Goal: Check status: Check status

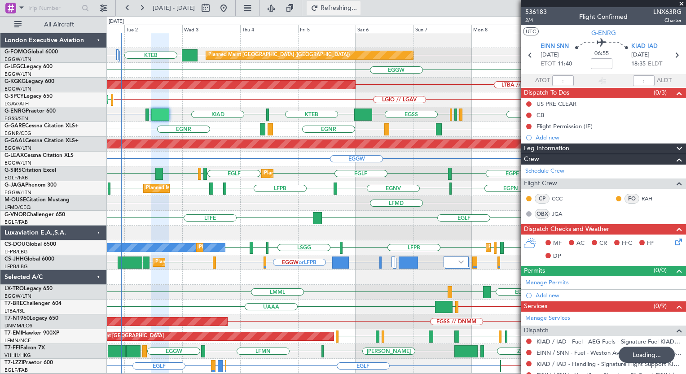
click at [358, 11] on span "Refreshing..." at bounding box center [339, 8] width 38 height 6
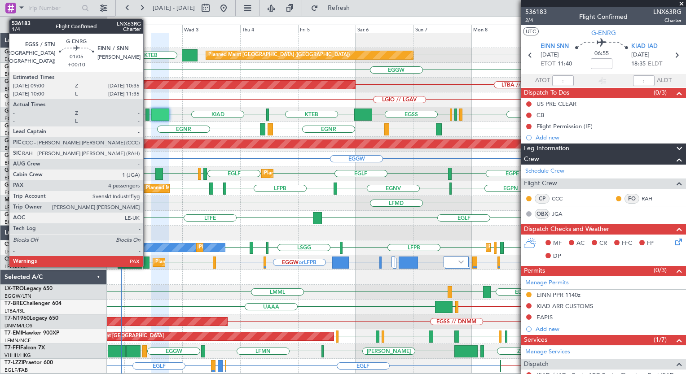
click at [147, 114] on div at bounding box center [147, 115] width 4 height 12
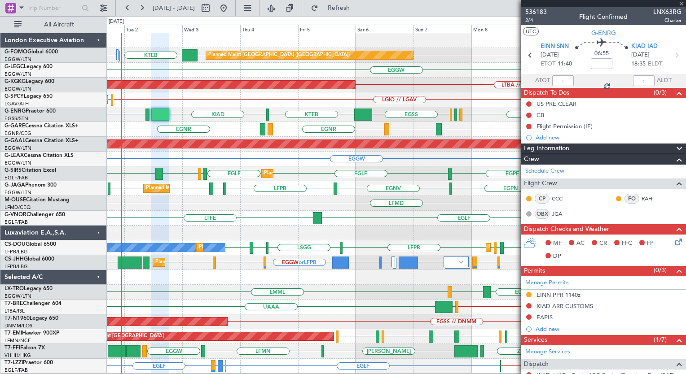
type input "+00:10"
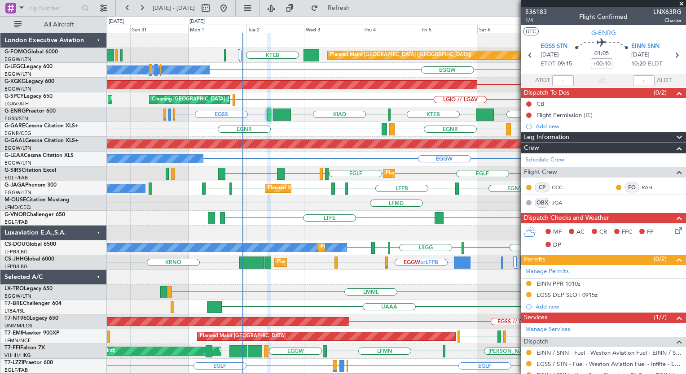
click at [293, 169] on div "EGGW EGGW KTEB KBED KJFK Planned Maint [GEOGRAPHIC_DATA] ([GEOGRAPHIC_DATA]) EG…" at bounding box center [396, 203] width 579 height 341
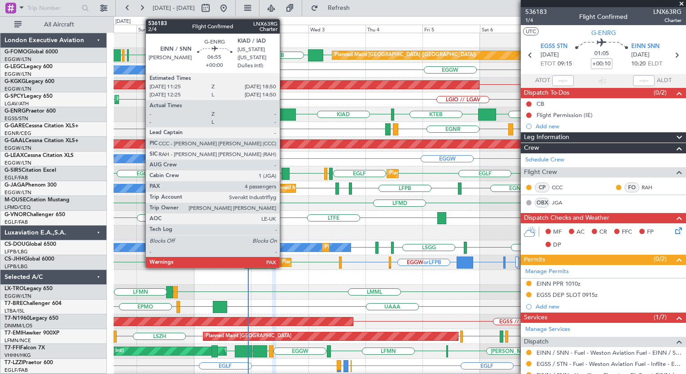
click at [285, 110] on div at bounding box center [287, 115] width 18 height 12
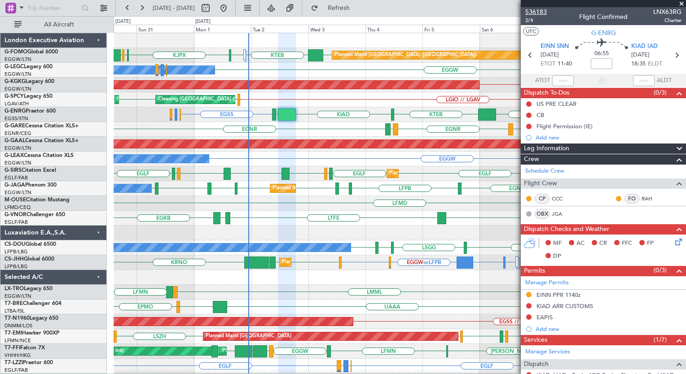
click at [544, 9] on span "536183" at bounding box center [536, 11] width 22 height 9
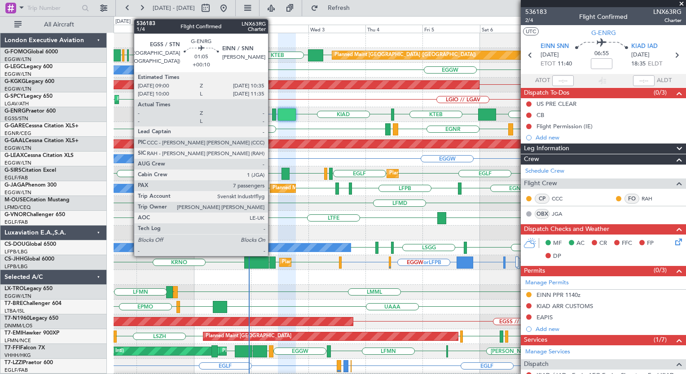
click at [272, 119] on div at bounding box center [274, 115] width 4 height 12
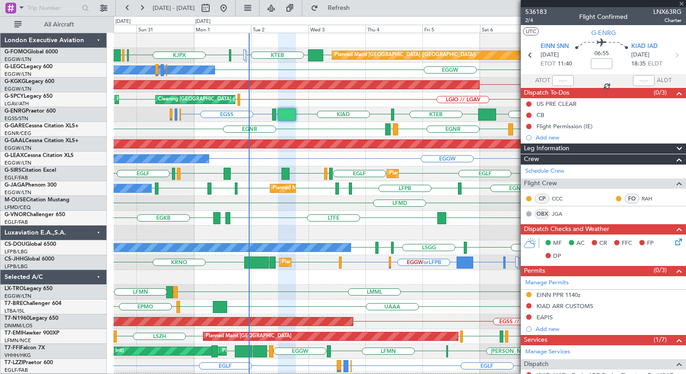
type input "+00:10"
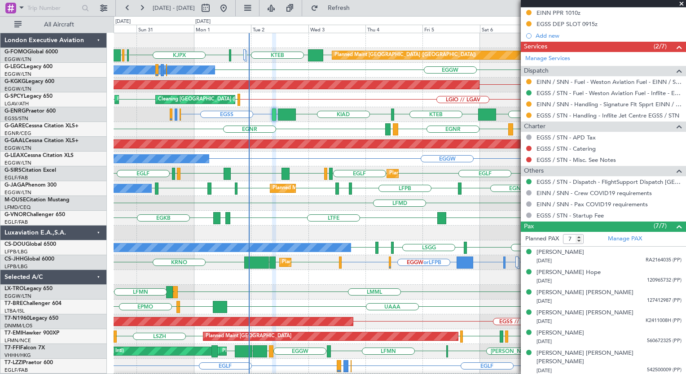
scroll to position [283, 0]
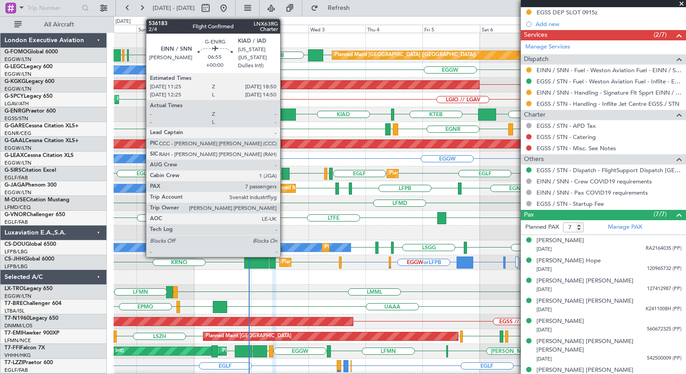
click at [284, 115] on div at bounding box center [287, 115] width 18 height 12
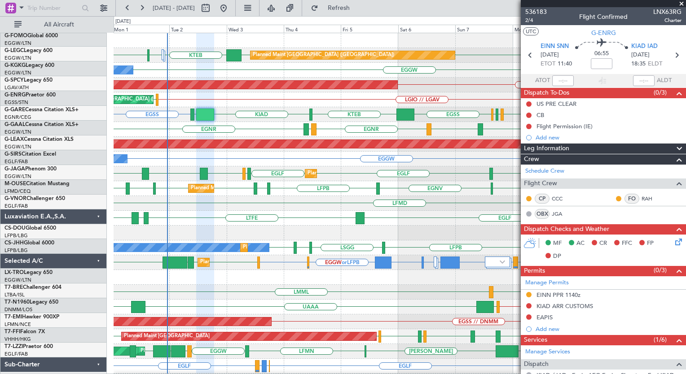
scroll to position [0, 0]
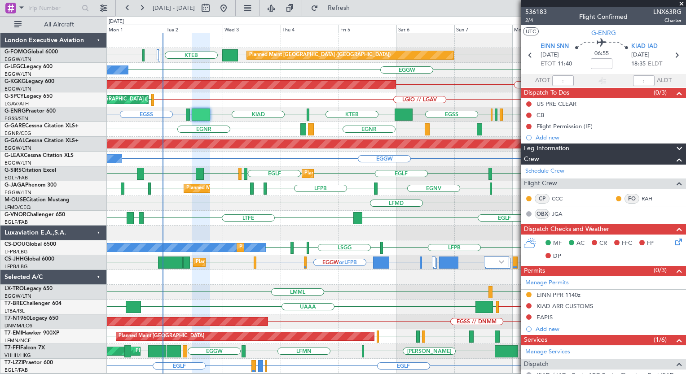
drag, startPoint x: 541, startPoint y: 9, endPoint x: 476, endPoint y: 4, distance: 65.3
click at [476, 4] on div "[DATE] - [DATE] Refresh Quick Links All Aircraft" at bounding box center [343, 8] width 686 height 16
click at [536, 10] on span "536183" at bounding box center [536, 11] width 22 height 9
click at [533, 13] on span "536183" at bounding box center [536, 11] width 22 height 9
